Goal: Task Accomplishment & Management: Manage account settings

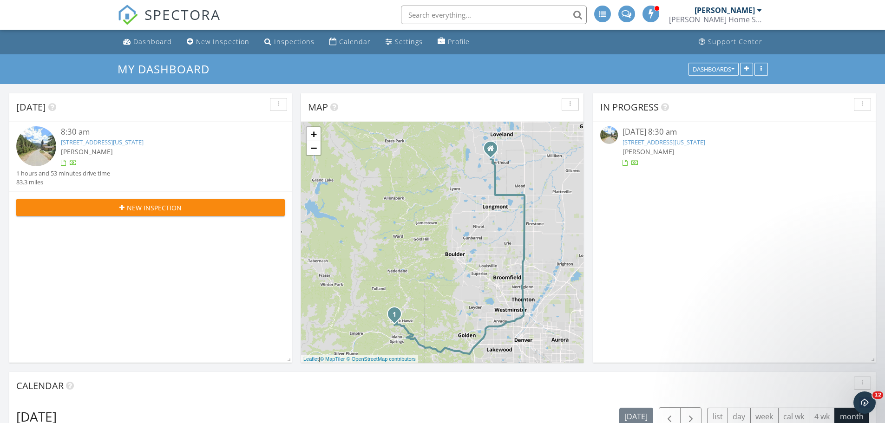
click at [102, 140] on link "777 Virginia Canyon Rd , Blackawk, CO 80422" at bounding box center [102, 142] width 83 height 8
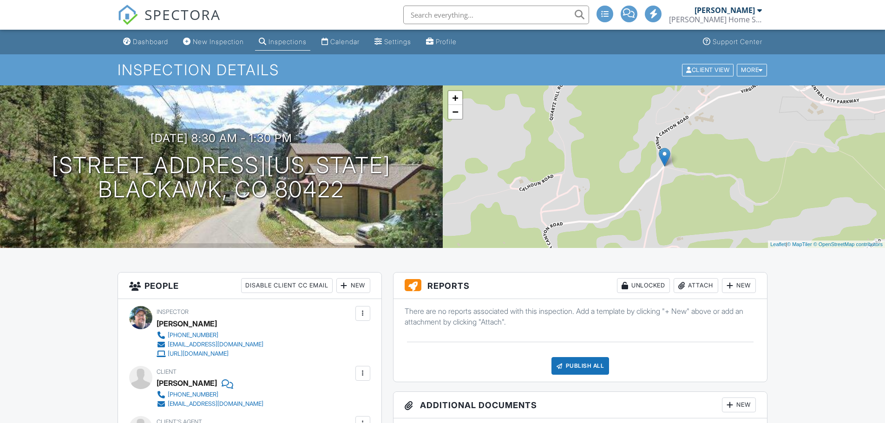
click at [704, 288] on div "Attach" at bounding box center [696, 285] width 45 height 15
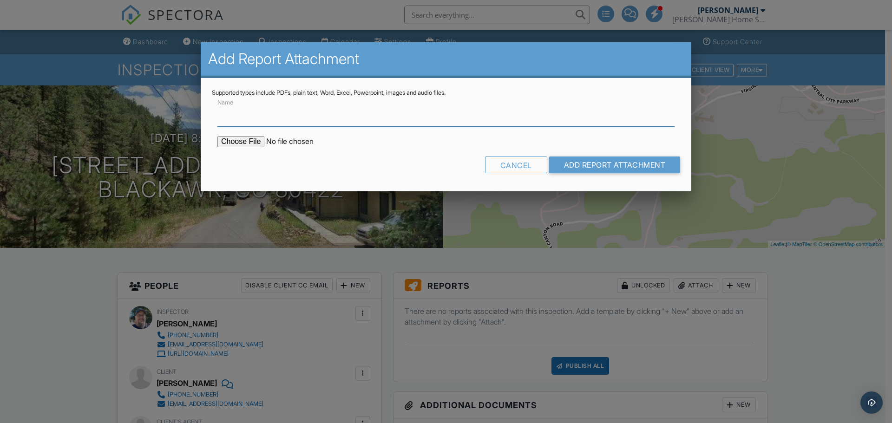
click at [248, 120] on input "Name" at bounding box center [445, 115] width 457 height 23
type input "Manual J/S/D Report"
click at [246, 139] on input "file" at bounding box center [296, 141] width 158 height 11
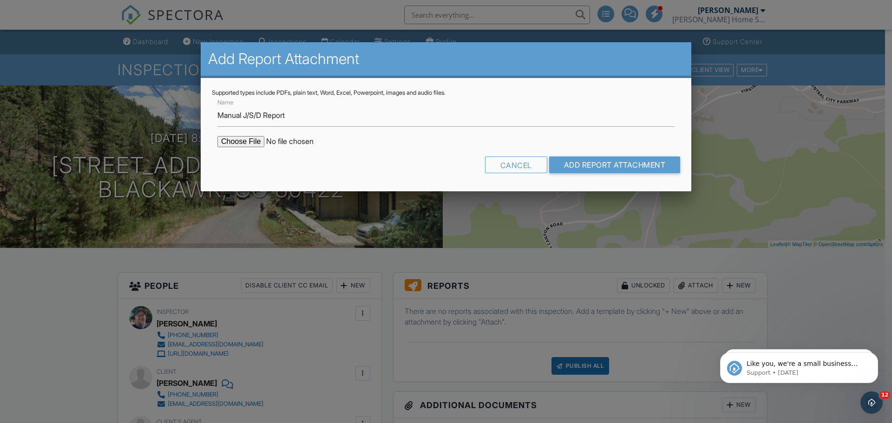
type input "C:\fakepath\777 Virginia Canyon Rd - Manual JSD.pdf"
click at [644, 167] on input "Add Report Attachment" at bounding box center [615, 165] width 132 height 17
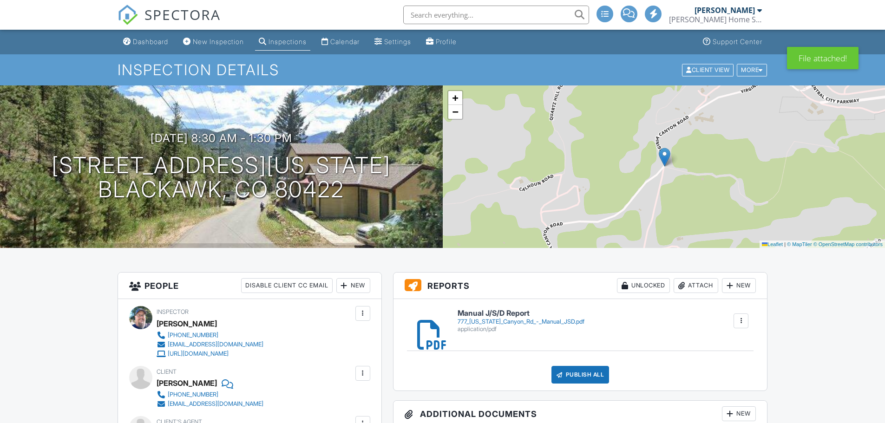
click at [587, 376] on div "Publish All" at bounding box center [581, 375] width 58 height 18
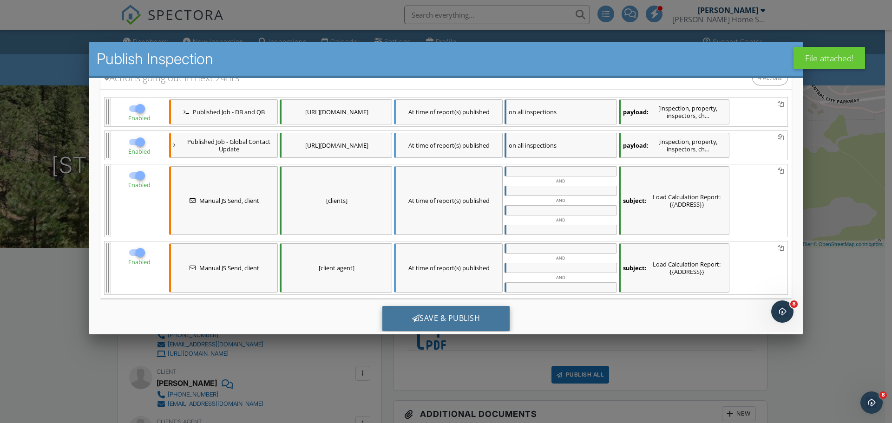
scroll to position [138, 0]
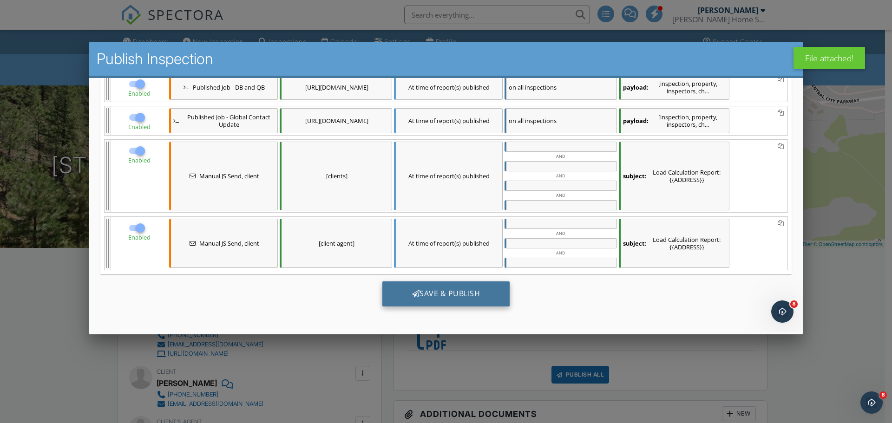
click at [415, 297] on div "Save & Publish" at bounding box center [446, 294] width 128 height 25
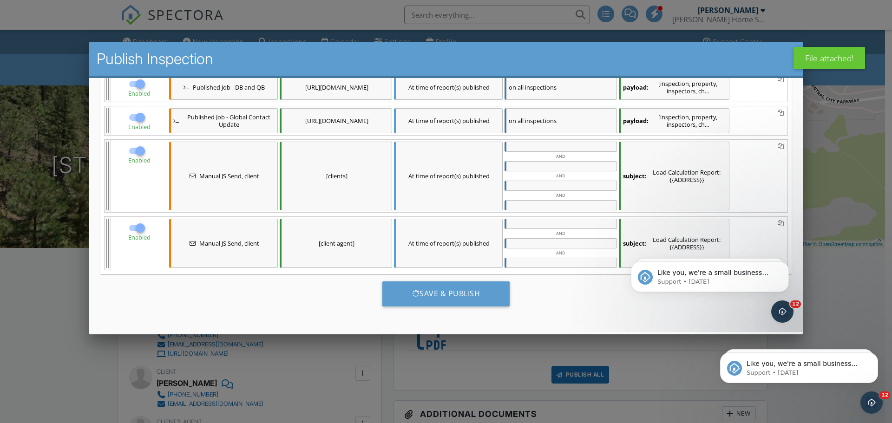
scroll to position [0, 0]
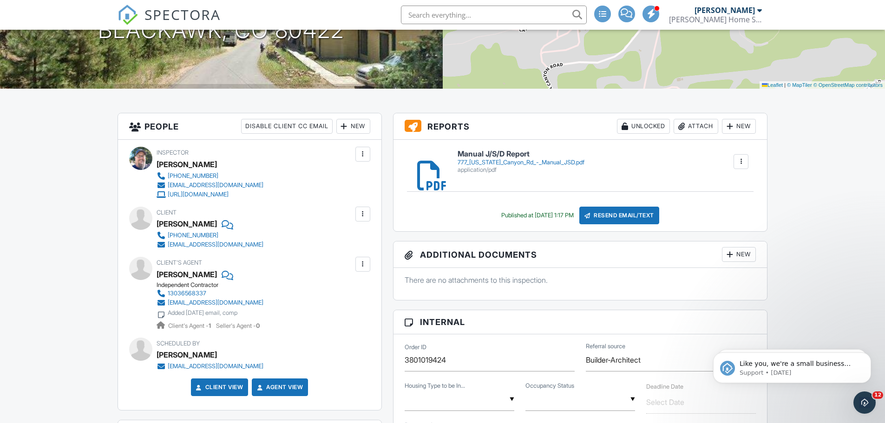
scroll to position [186, 0]
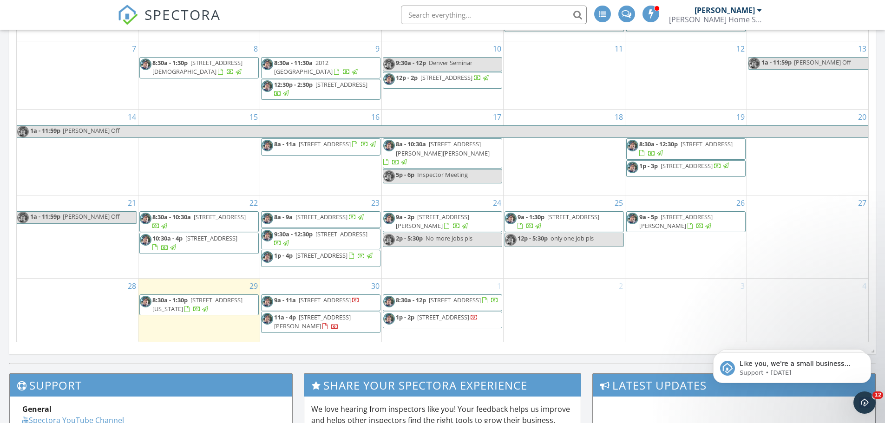
scroll to position [558, 0]
